Goal: Find specific page/section: Find specific page/section

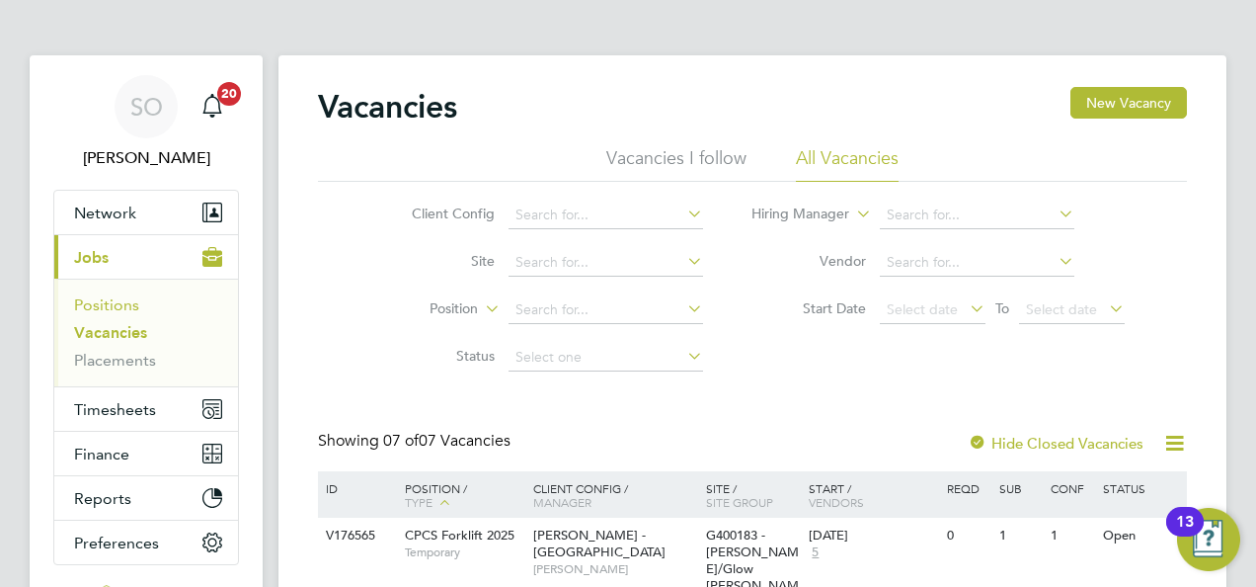
click at [114, 307] on link "Positions" at bounding box center [106, 304] width 65 height 19
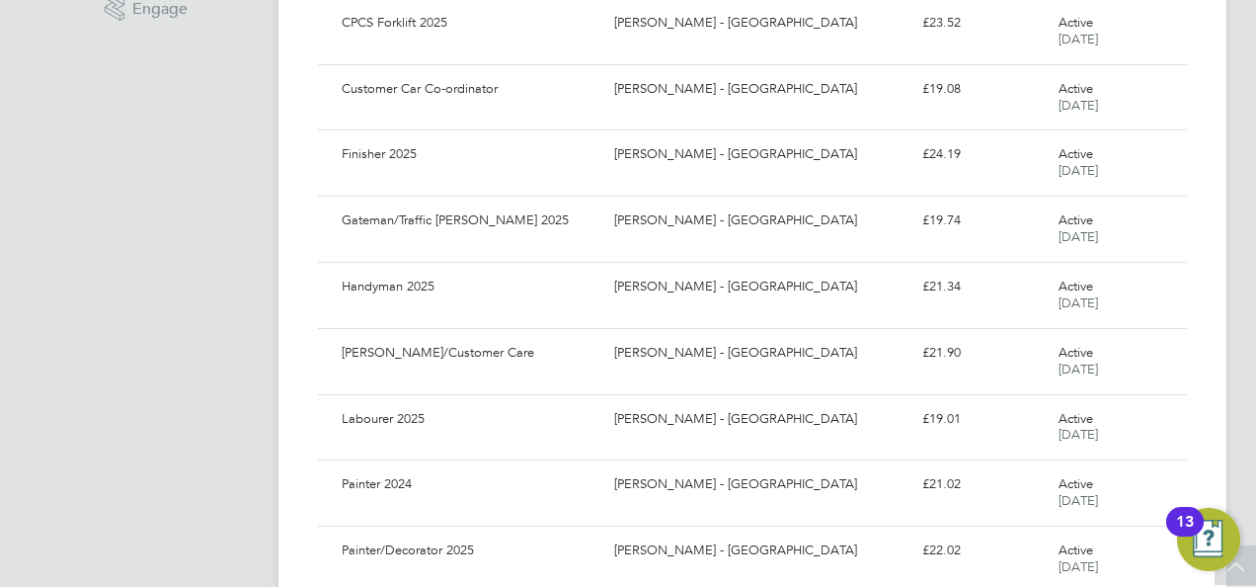
scroll to position [790, 0]
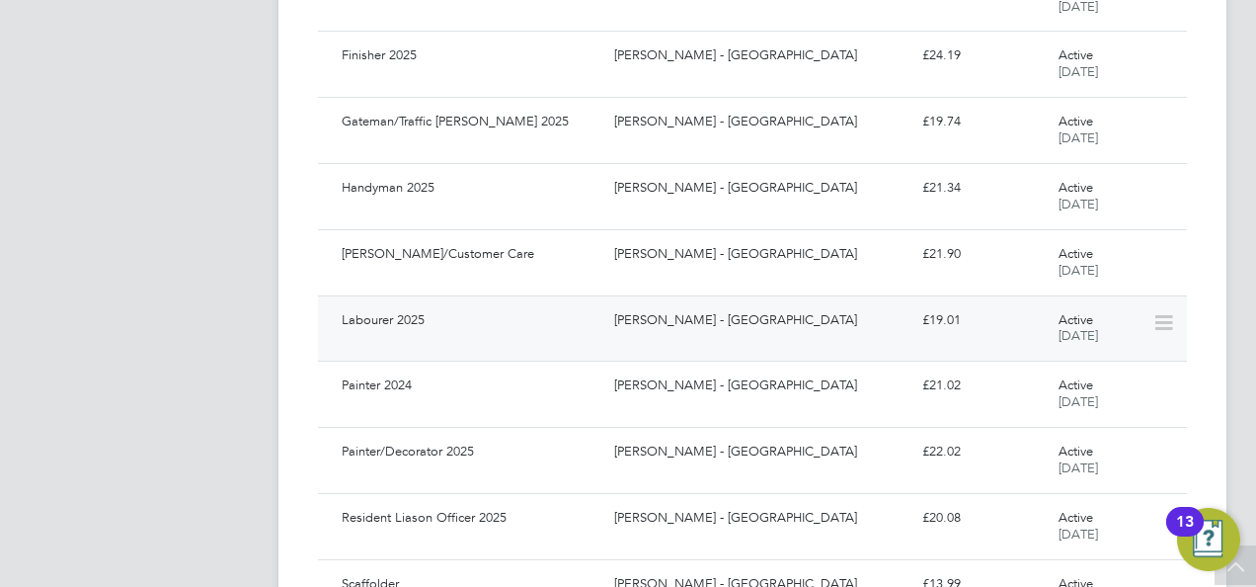
click at [390, 324] on div "Labourer 2025" at bounding box center [470, 320] width 273 height 33
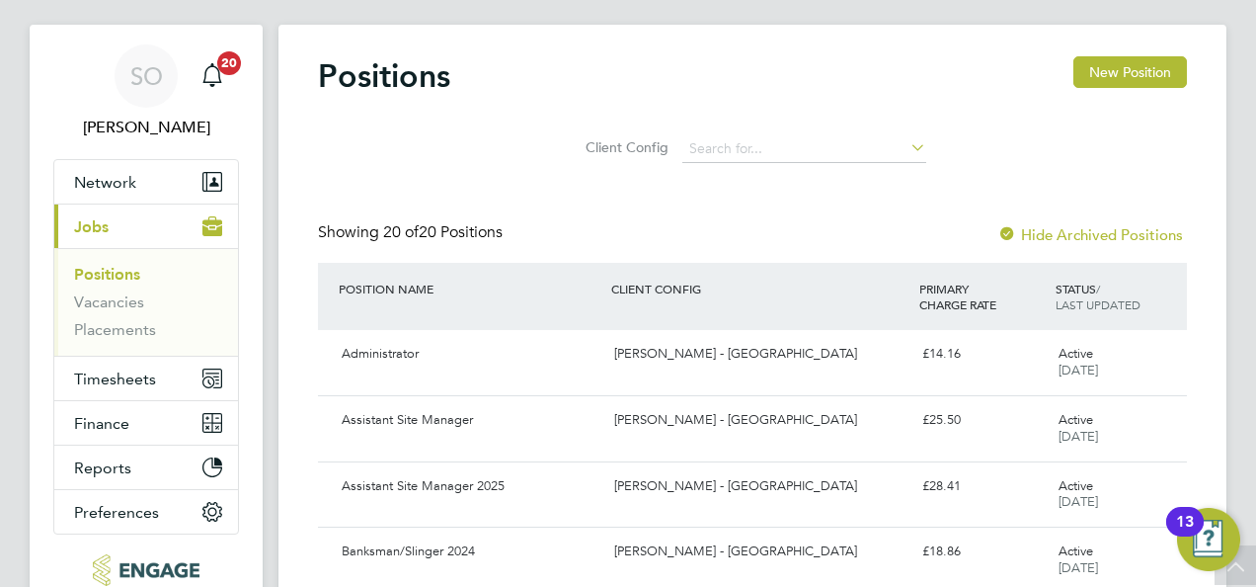
scroll to position [0, 0]
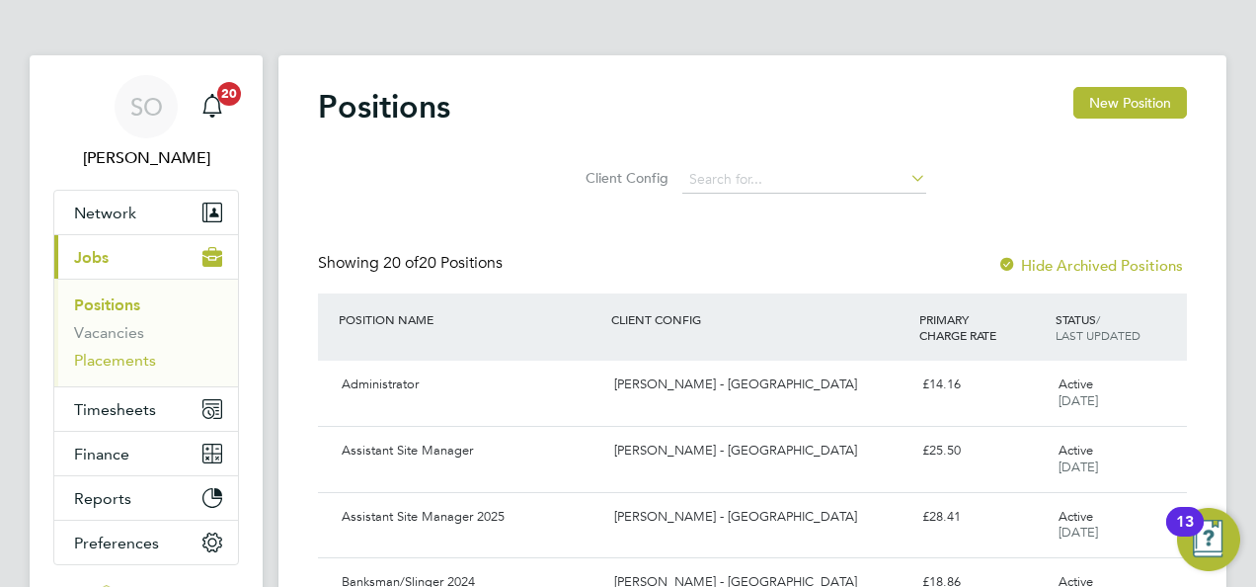
click at [134, 352] on link "Placements" at bounding box center [115, 360] width 82 height 19
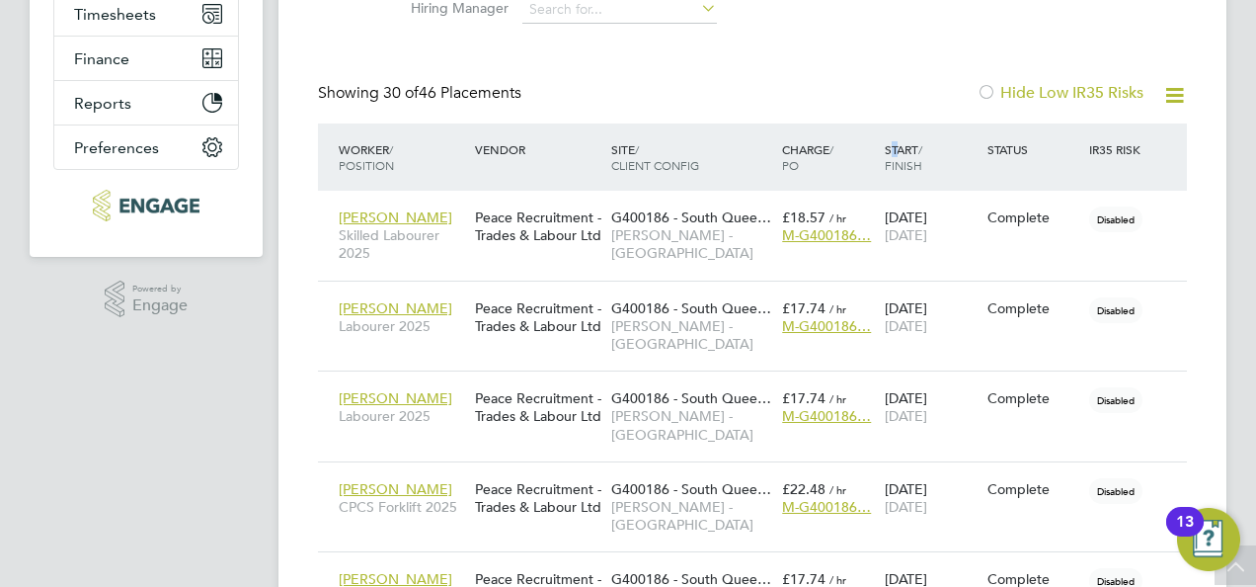
click at [897, 154] on div "Start / Finish" at bounding box center [931, 156] width 103 height 51
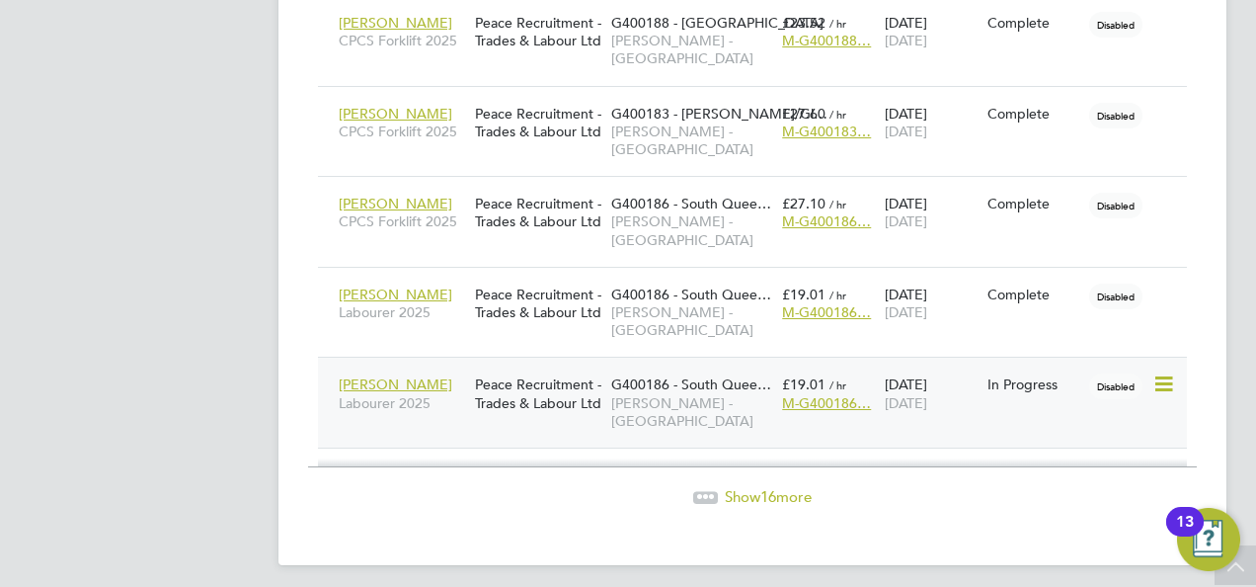
click at [376, 382] on span "[PERSON_NAME]" at bounding box center [396, 384] width 114 height 18
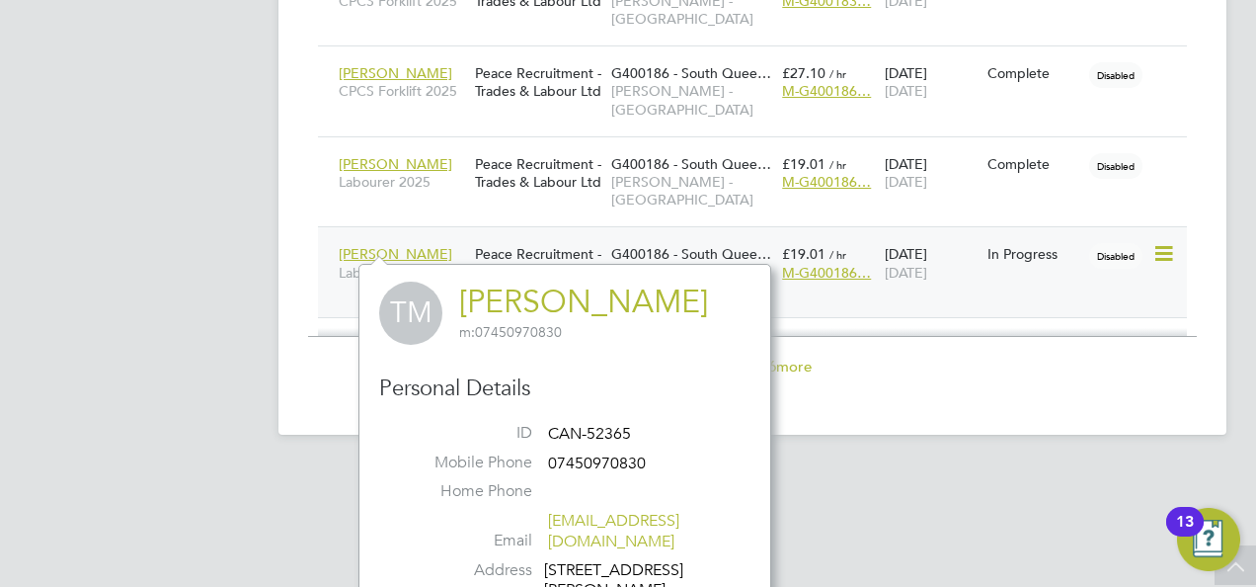
click at [551, 239] on div "Peace Recruitment - Trades & Labour Ltd" at bounding box center [538, 262] width 136 height 55
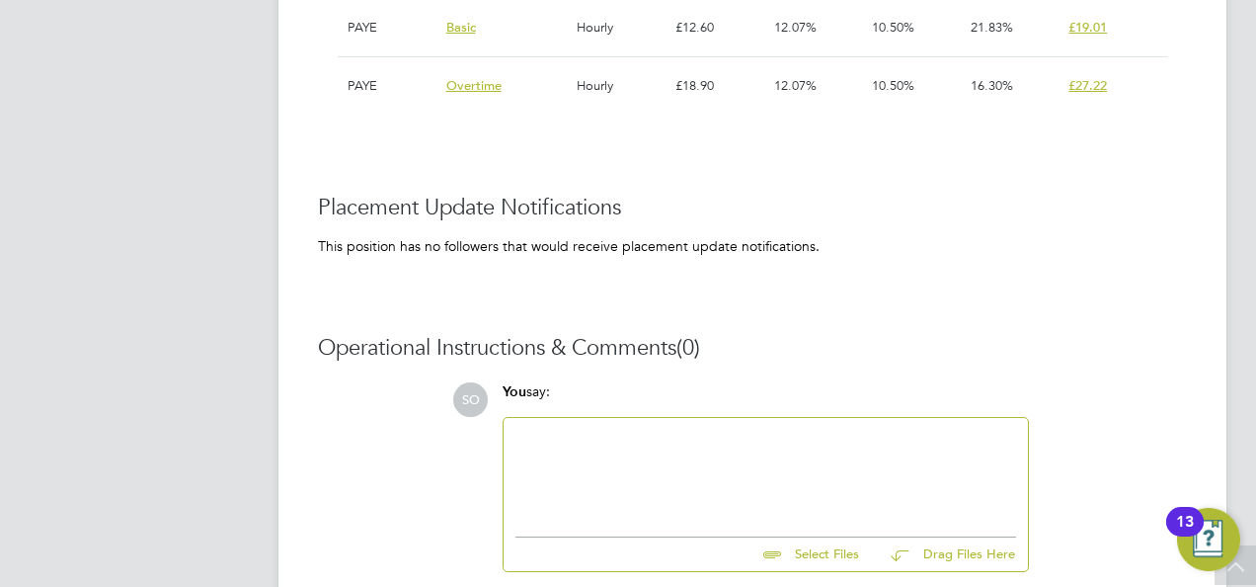
scroll to position [1051, 0]
